Goal: Find specific page/section: Find specific page/section

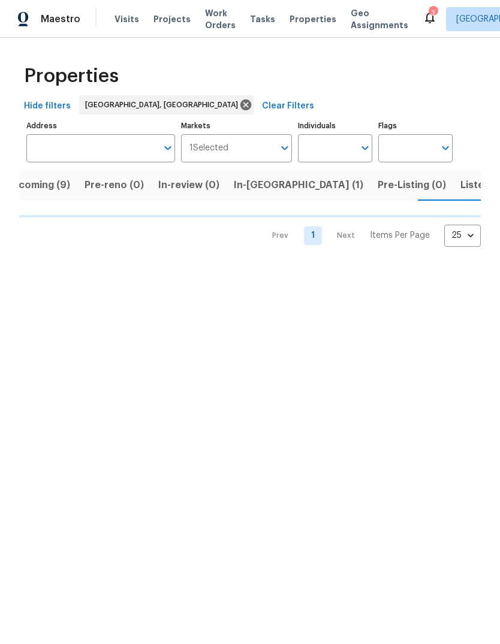
scroll to position [0, 21]
click at [460, 179] on span "Listed (6)" at bounding box center [483, 185] width 46 height 17
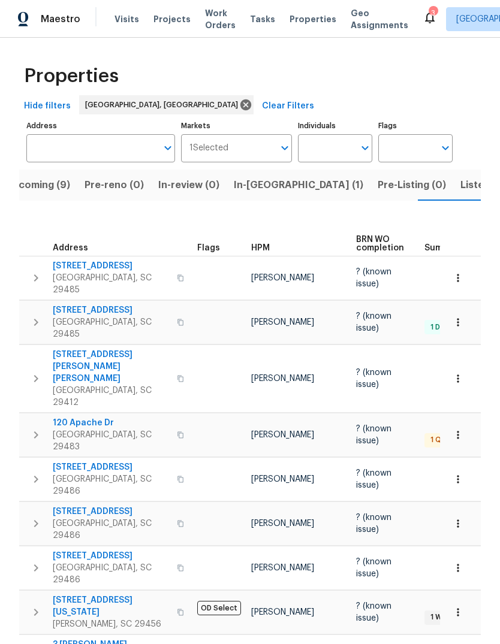
click at [460, 191] on span "Listed (6)" at bounding box center [483, 185] width 46 height 17
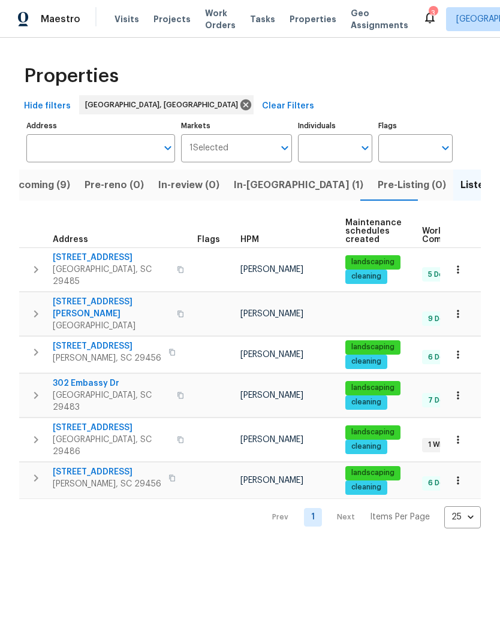
click at [461, 273] on button "button" at bounding box center [458, 269] width 26 height 26
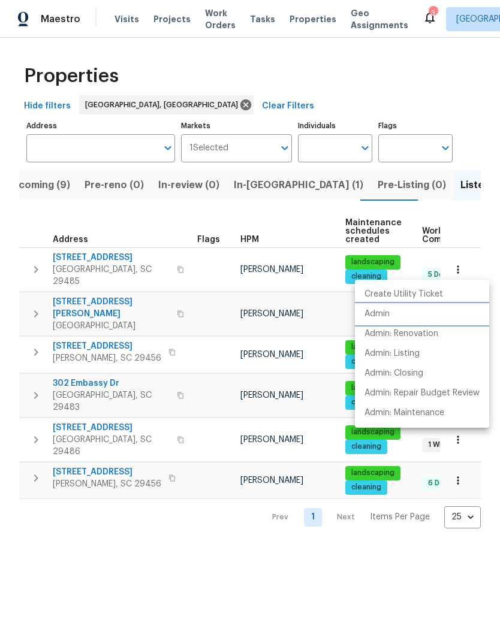
click at [398, 310] on li "Admin" at bounding box center [422, 314] width 134 height 20
click at [326, 76] on div at bounding box center [250, 322] width 500 height 644
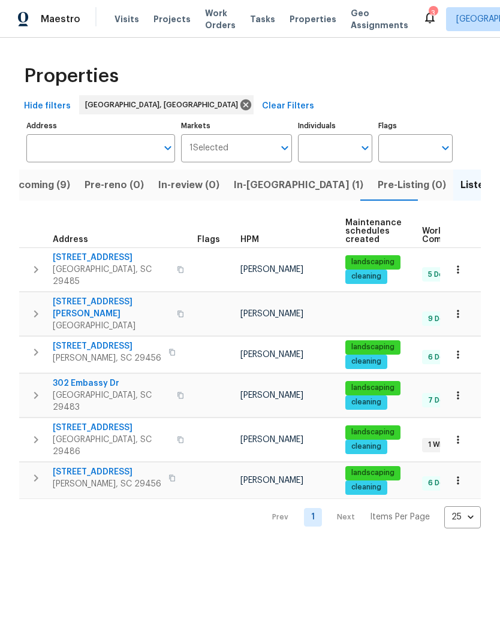
click at [377, 191] on span "Pre-Listing (0)" at bounding box center [411, 185] width 68 height 17
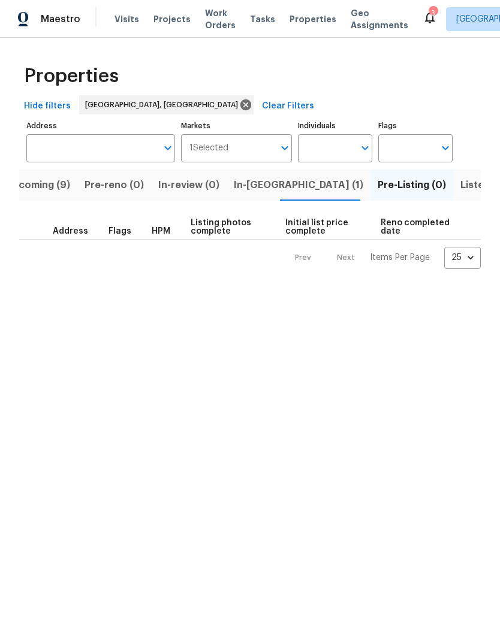
click at [248, 194] on button "In-[GEOGRAPHIC_DATA] (1)" at bounding box center [298, 185] width 144 height 31
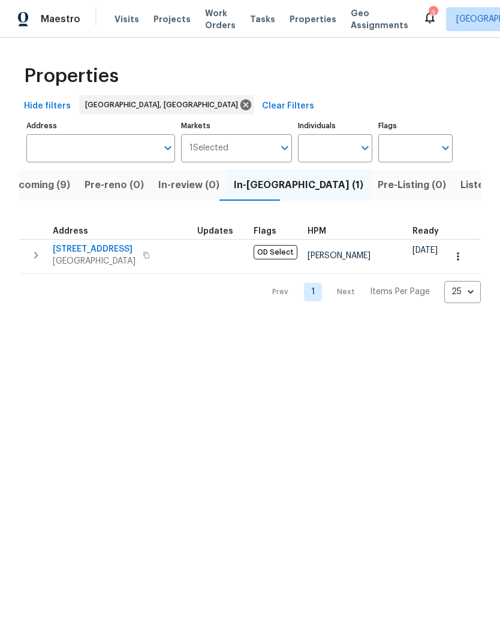
click at [56, 196] on button "Upcoming (9)" at bounding box center [37, 185] width 79 height 31
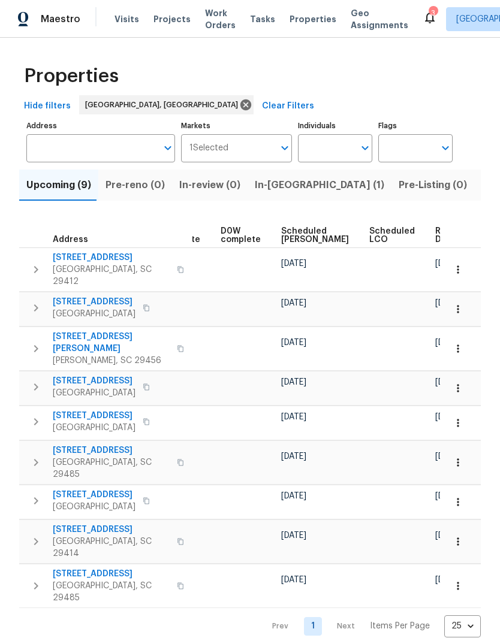
scroll to position [0, 313]
click at [469, 235] on button "button" at bounding box center [471, 236] width 4 height 4
